Goal: Task Accomplishment & Management: Manage account settings

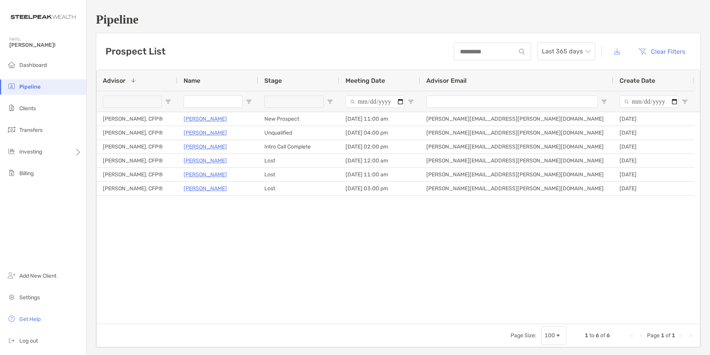
drag, startPoint x: 302, startPoint y: 257, endPoint x: 281, endPoint y: 185, distance: 75.5
click at [305, 255] on div "Horacio Tristan New Prospect 09/05/2025 - 11:00 am Joseph Auday, CFP® joseph.au…" at bounding box center [398, 217] width 603 height 211
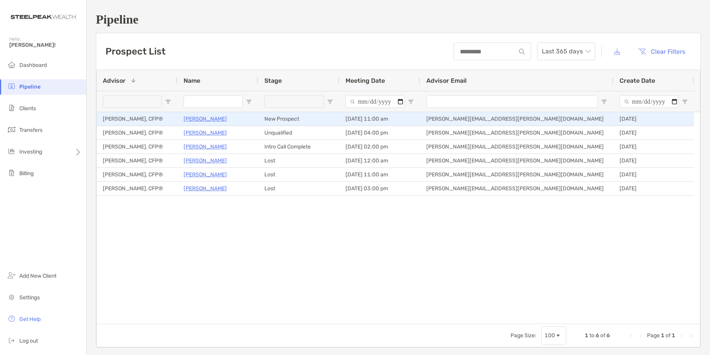
click at [208, 118] on p "[PERSON_NAME]" at bounding box center [205, 119] width 43 height 10
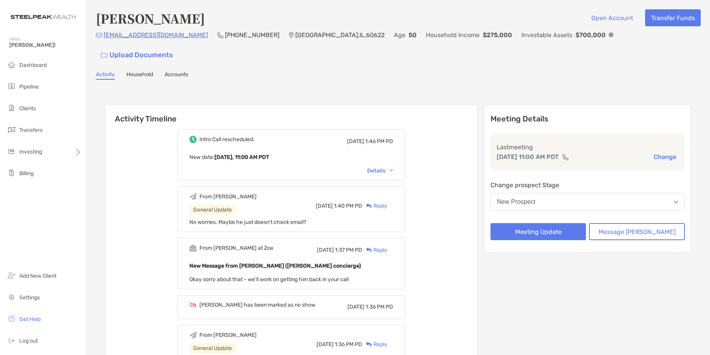
click at [386, 167] on div "Details" at bounding box center [380, 170] width 26 height 7
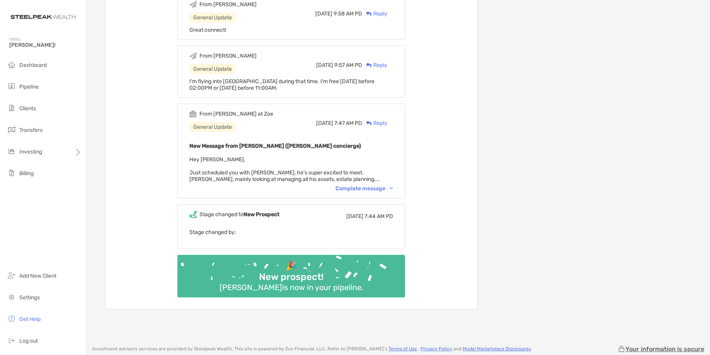
scroll to position [862, 0]
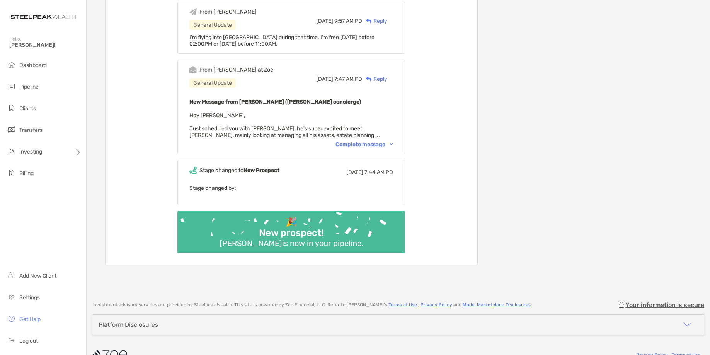
click at [379, 141] on div "Complete message" at bounding box center [364, 144] width 58 height 7
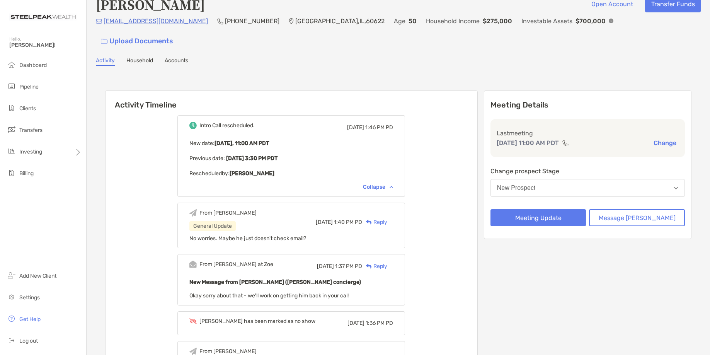
scroll to position [0, 0]
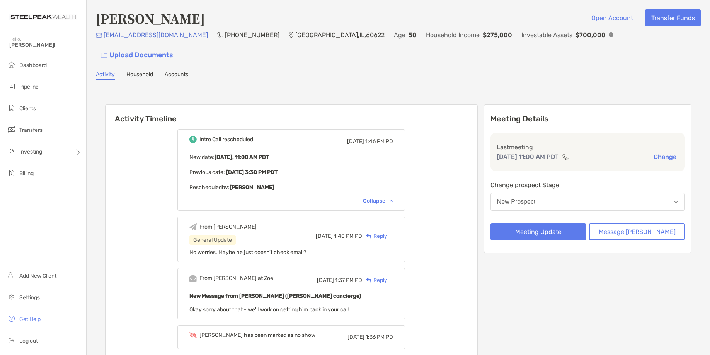
click at [311, 71] on div "Activity Household Accounts" at bounding box center [398, 75] width 605 height 9
